Goal: Communication & Community: Participate in discussion

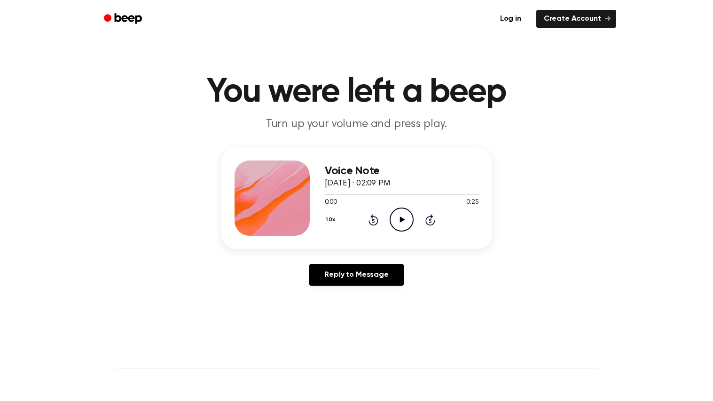
click at [404, 215] on icon "Play Audio" at bounding box center [402, 219] width 24 height 24
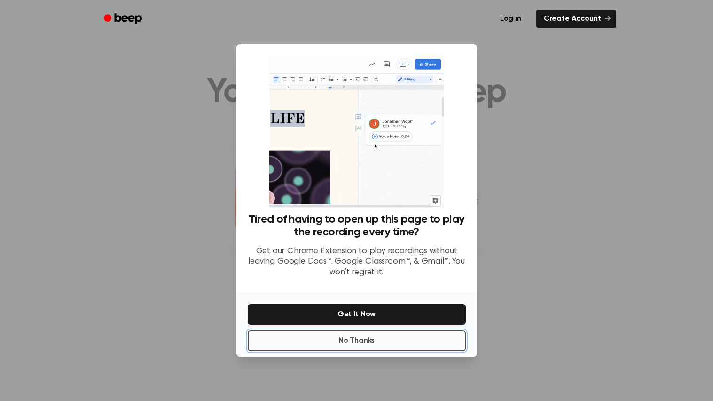
click at [384, 343] on button "No Thanks" at bounding box center [357, 340] width 218 height 21
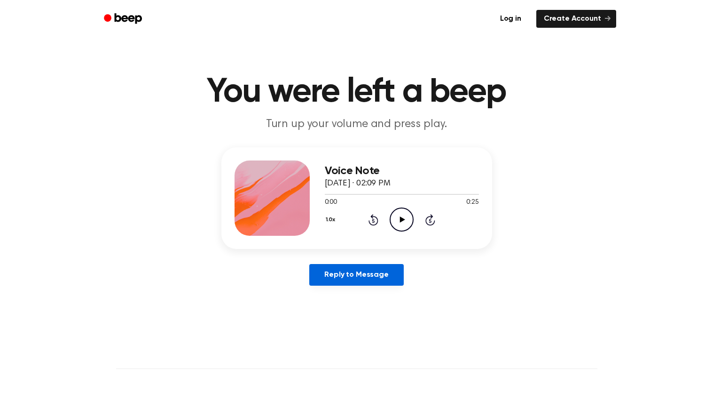
click at [367, 275] on link "Reply to Message" at bounding box center [356, 275] width 94 height 22
click at [400, 217] on icon "Play Audio" at bounding box center [402, 219] width 24 height 24
click at [400, 217] on icon at bounding box center [402, 219] width 4 height 6
click at [404, 219] on icon at bounding box center [402, 219] width 5 height 6
click at [255, 6] on div "Log in Create Account" at bounding box center [356, 19] width 519 height 38
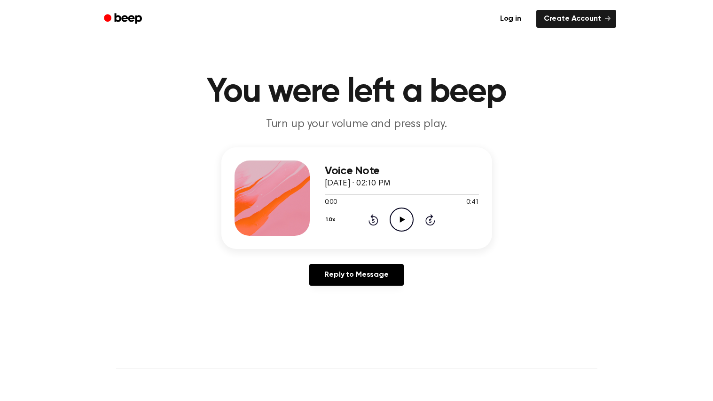
click at [0, 12] on header "Log in Create Account" at bounding box center [356, 19] width 713 height 38
